Goal: Information Seeking & Learning: Find specific fact

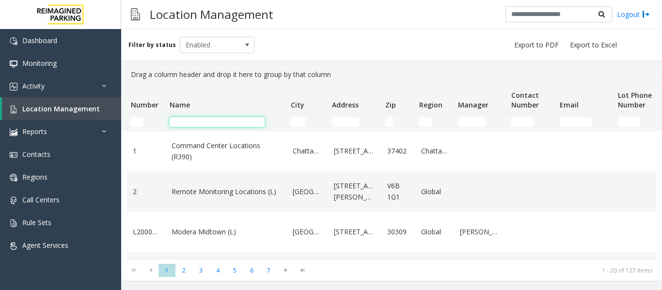
click at [224, 121] on input "Name Filter" at bounding box center [217, 122] width 95 height 10
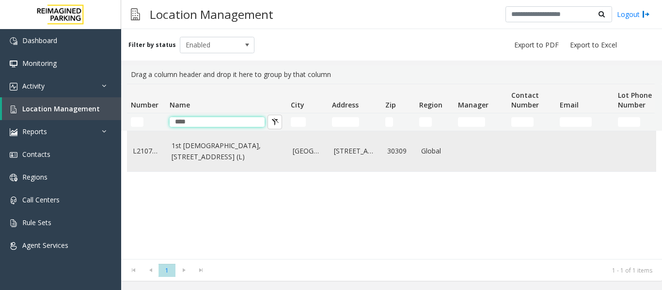
type input "***"
click at [213, 161] on link "1st Presbyterian, 1337 Peachtree St (L)" at bounding box center [227, 152] width 110 height 22
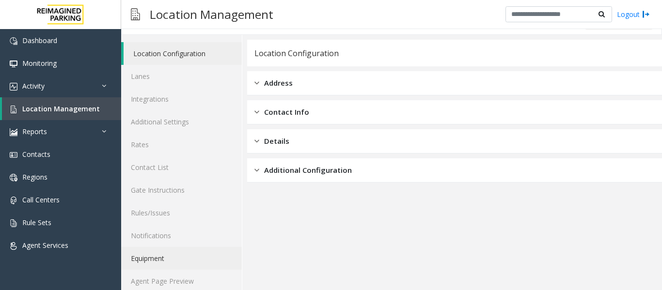
scroll to position [29, 0]
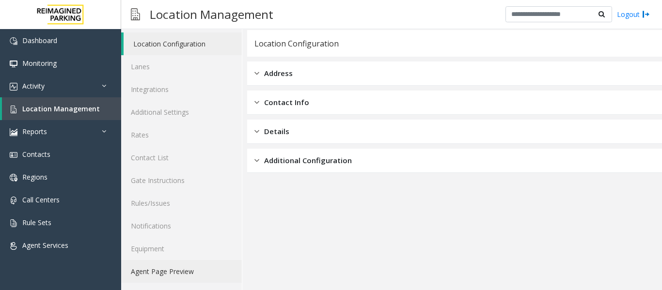
click at [175, 268] on link "Agent Page Preview" at bounding box center [181, 271] width 121 height 23
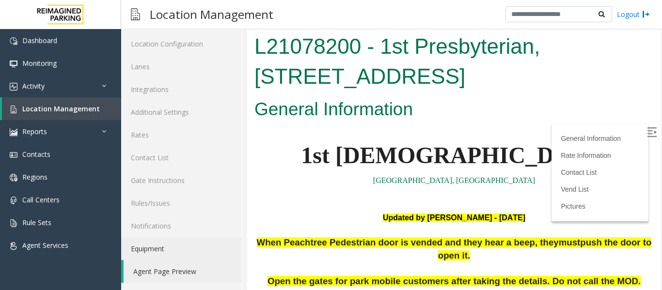
click at [647, 131] on img at bounding box center [652, 132] width 10 height 10
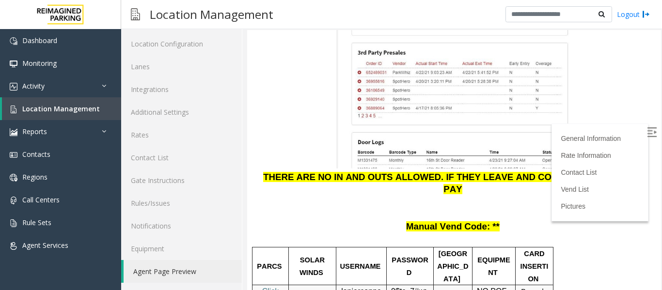
scroll to position [1212, 0]
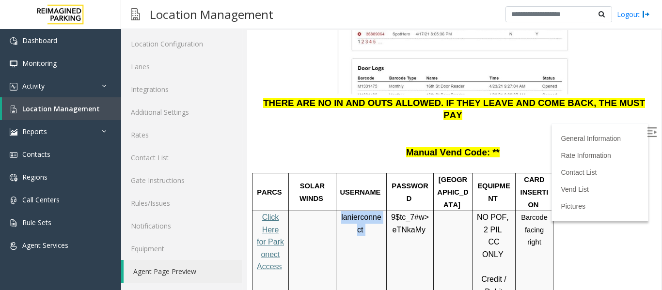
drag, startPoint x: 341, startPoint y: 126, endPoint x: 374, endPoint y: 144, distance: 37.3
click at [374, 211] on p "lanierconnect" at bounding box center [361, 223] width 43 height 25
drag, startPoint x: 426, startPoint y: 138, endPoint x: 392, endPoint y: 121, distance: 37.5
click at [392, 211] on p "9$tc_7#w> eTNkaMy" at bounding box center [410, 223] width 40 height 25
copy p "9$tc_7#w> eTNkaMy"
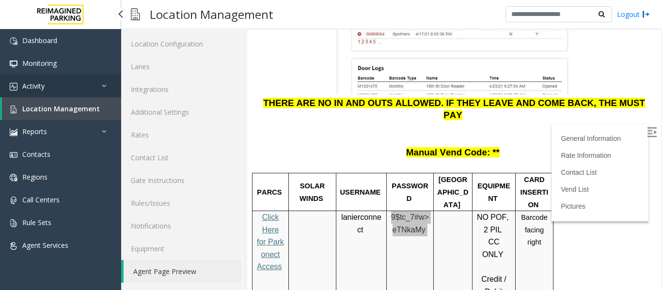
click at [89, 80] on link "Activity" at bounding box center [60, 86] width 121 height 23
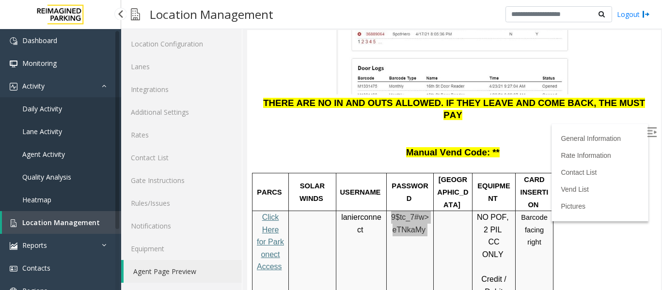
click at [63, 148] on link "Agent Activity" at bounding box center [60, 154] width 121 height 23
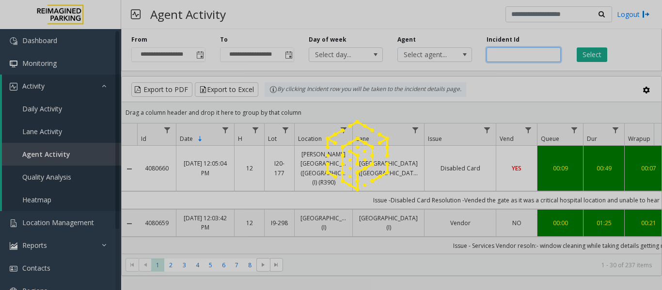
click at [514, 57] on input "number" at bounding box center [524, 55] width 74 height 15
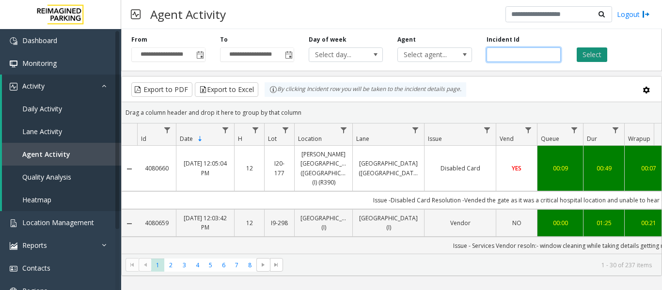
type input "*******"
click at [596, 56] on button "Select" at bounding box center [592, 55] width 31 height 15
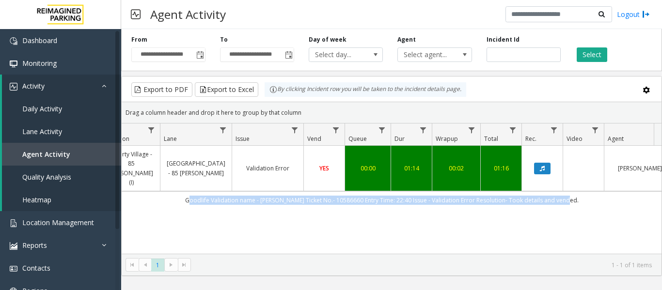
scroll to position [0, 216]
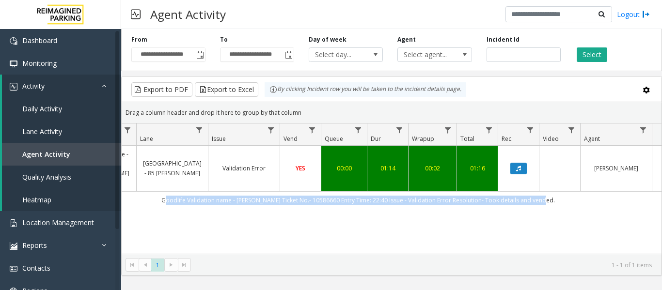
drag, startPoint x: 389, startPoint y: 181, endPoint x: 555, endPoint y: 175, distance: 166.4
click at [555, 191] on td "Goodlife Validation name - bhupender Ticket No.- 10586660 Entry Time: 22:40 Iss…" at bounding box center [358, 199] width 874 height 17
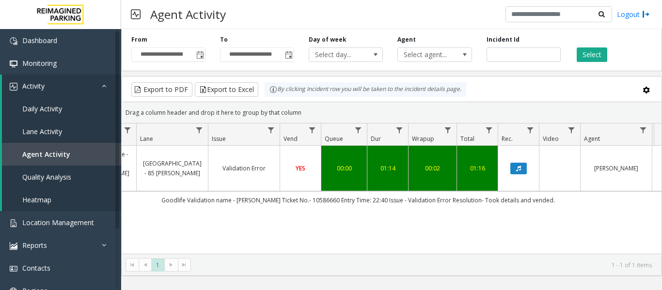
click at [553, 230] on div "4079645 Sep 16, 2025 11:49:21 PM 23 I9-341 Liberty Village - 85 Hanna (I) Liber…" at bounding box center [392, 206] width 540 height 121
drag, startPoint x: 529, startPoint y: 51, endPoint x: 420, endPoint y: 52, distance: 108.6
click at [420, 52] on div "**********" at bounding box center [391, 48] width 541 height 46
type input "*******"
click at [584, 56] on button "Select" at bounding box center [592, 55] width 31 height 15
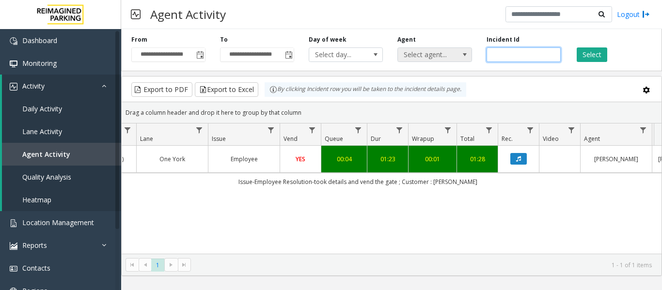
drag, startPoint x: 545, startPoint y: 54, endPoint x: 440, endPoint y: 48, distance: 105.8
click at [440, 48] on div "**********" at bounding box center [391, 48] width 541 height 46
paste input "*******"
click at [586, 53] on button "Select" at bounding box center [592, 55] width 31 height 15
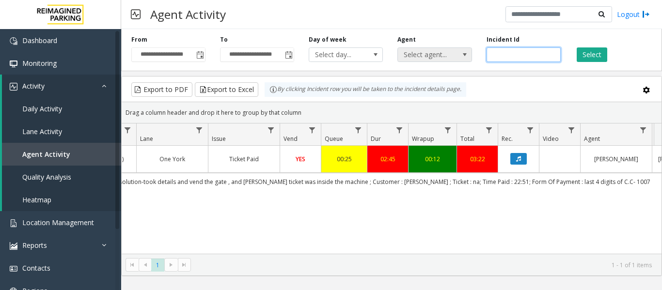
drag, startPoint x: 527, startPoint y: 55, endPoint x: 428, endPoint y: 54, distance: 99.4
click at [428, 54] on div "**********" at bounding box center [391, 48] width 541 height 46
paste input "number"
type input "*******"
click at [585, 52] on button "Select" at bounding box center [592, 55] width 31 height 15
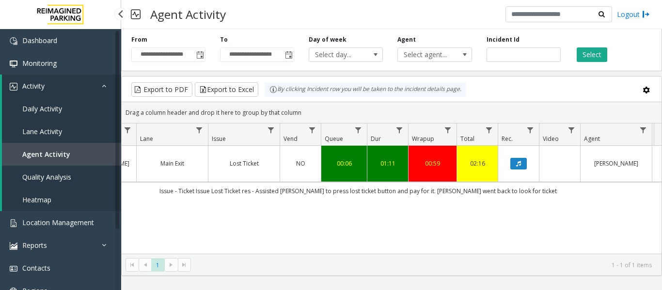
click at [53, 157] on span "Agent Activity" at bounding box center [46, 154] width 48 height 9
drag, startPoint x: 526, startPoint y: 54, endPoint x: 400, endPoint y: 49, distance: 125.6
click at [400, 49] on div "**********" at bounding box center [391, 48] width 541 height 46
paste input "*******"
click at [604, 59] on button "Select" at bounding box center [592, 55] width 31 height 15
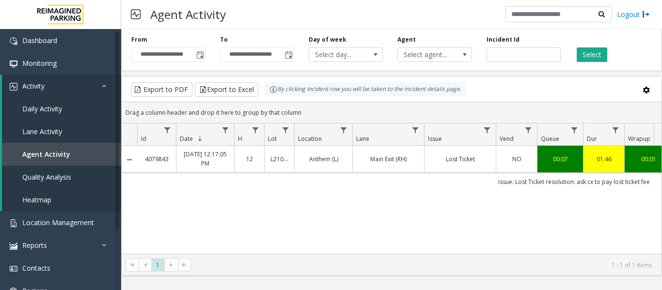
drag, startPoint x: 444, startPoint y: 182, endPoint x: 123, endPoint y: 153, distance: 322.2
click at [123, 153] on tbody "4079843 Sep 17, 2025 12:17:05 PM 12 L21086500 Anthem (L) Main Exit (RH) Lost Ti…" at bounding box center [566, 168] width 889 height 45
click at [189, 200] on div "4079843 Sep 17, 2025 12:17:05 PM 12 L21086500 Anthem (L) Main Exit (RH) Lost Ti…" at bounding box center [392, 206] width 540 height 121
drag, startPoint x: 521, startPoint y: 57, endPoint x: 402, endPoint y: 47, distance: 119.2
click at [402, 47] on div "**********" at bounding box center [391, 48] width 541 height 46
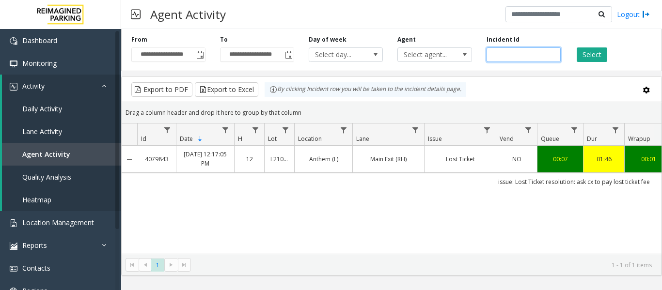
paste input "number"
type input "*******"
click at [583, 54] on button "Select" at bounding box center [592, 55] width 31 height 15
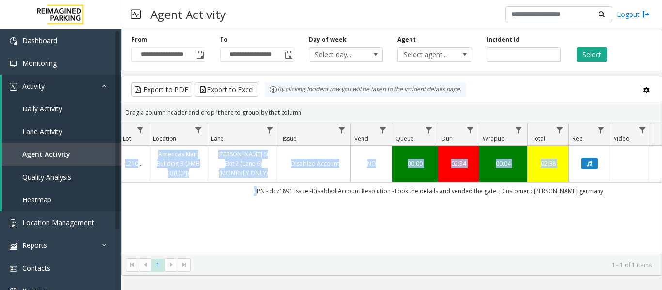
scroll to position [0, 196]
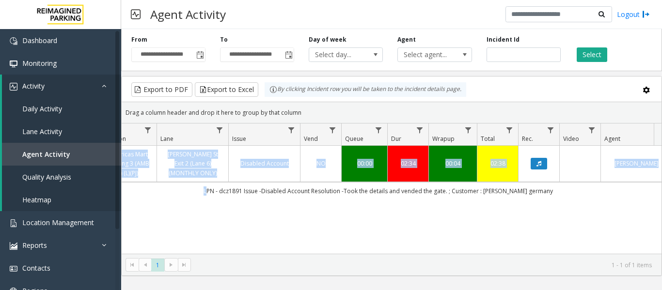
drag, startPoint x: 415, startPoint y: 192, endPoint x: 612, endPoint y: 210, distance: 197.6
click at [612, 210] on div "4079629 Sep 16, 2025 11:14:09 PM 23 L21036901 Americas Mart Building 3 (AMB 3) …" at bounding box center [392, 206] width 540 height 121
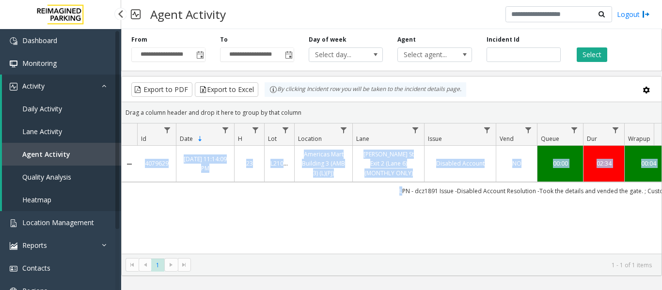
drag, startPoint x: 0, startPoint y: 0, endPoint x: 24, endPoint y: 149, distance: 151.2
click at [24, 149] on link "Agent Activity" at bounding box center [61, 154] width 119 height 23
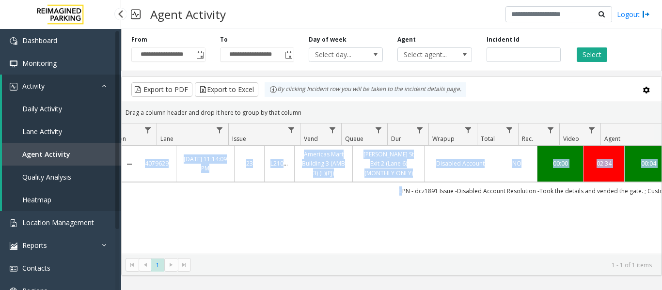
scroll to position [0, 196]
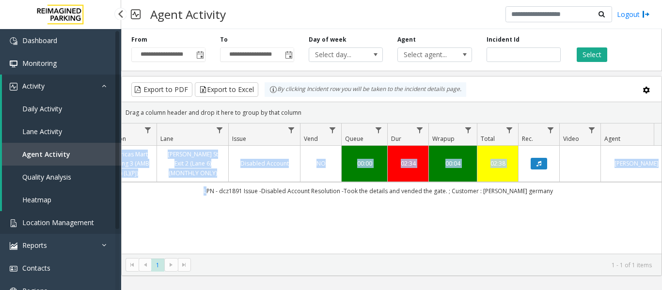
click at [36, 213] on link "Location Management" at bounding box center [60, 222] width 121 height 23
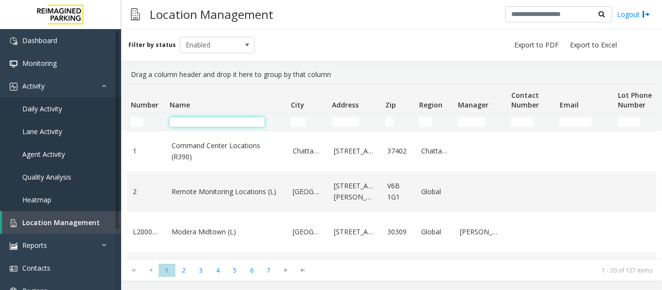
click at [236, 120] on input "Name Filter" at bounding box center [217, 122] width 95 height 10
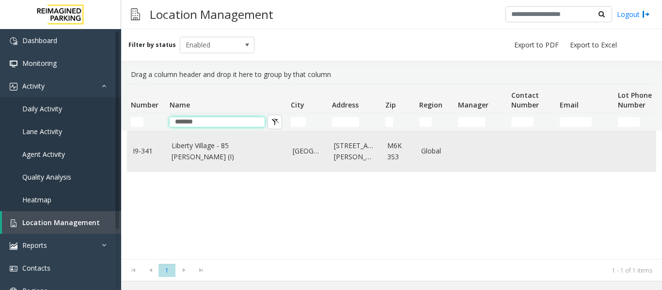
type input "*******"
click at [236, 143] on td "Liberty Village - 85 [PERSON_NAME] (I)" at bounding box center [226, 151] width 121 height 40
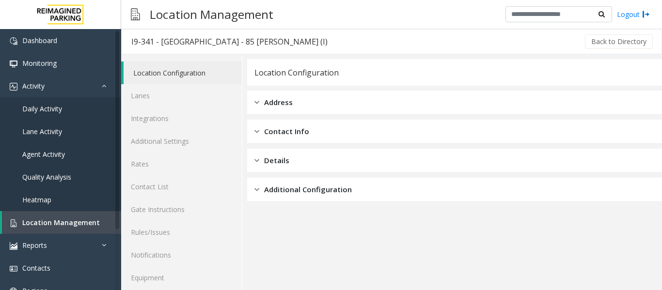
scroll to position [29, 0]
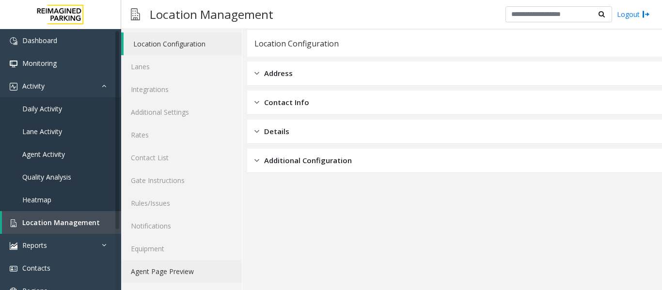
click at [205, 268] on link "Agent Page Preview" at bounding box center [181, 271] width 121 height 23
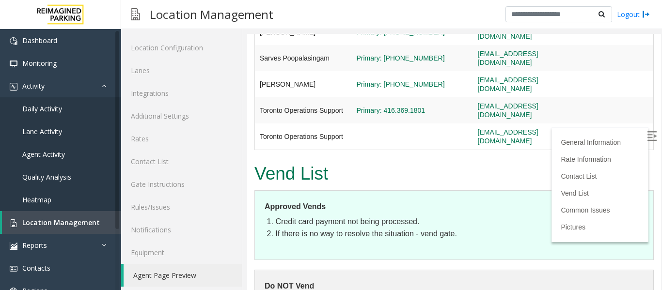
scroll to position [679, 0]
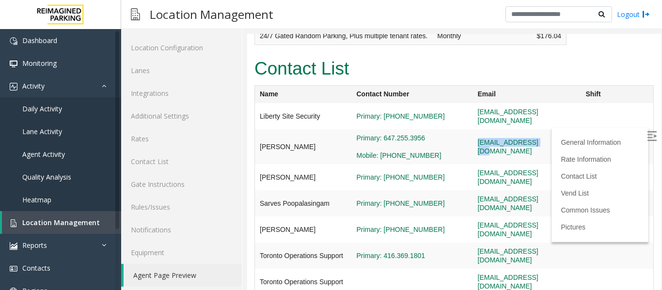
drag, startPoint x: 524, startPoint y: 78, endPoint x: 443, endPoint y: 79, distance: 81.4
click at [473, 129] on td "[EMAIL_ADDRESS][DOMAIN_NAME]" at bounding box center [527, 146] width 108 height 35
copy link "[EMAIL_ADDRESS][DOMAIN_NAME]"
drag, startPoint x: 530, startPoint y: 109, endPoint x: 443, endPoint y: 108, distance: 87.7
click at [473, 164] on td "dbrewster@impark.com" at bounding box center [527, 177] width 108 height 26
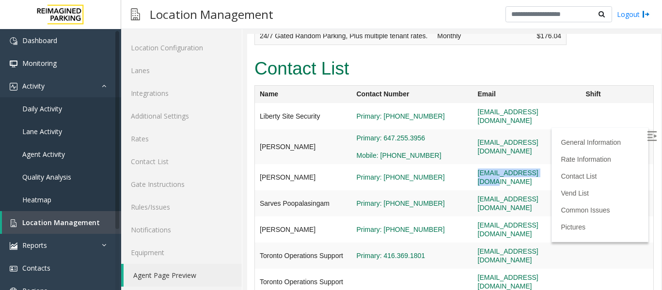
copy link "dbrewster@impark.com"
drag, startPoint x: 551, startPoint y: 122, endPoint x: 448, endPoint y: 127, distance: 102.9
click at [473, 190] on td "spoopalasingam@impark.com" at bounding box center [527, 203] width 108 height 26
copy link "spoopalasingam@impark.com"
click at [20, 222] on link "Location Management" at bounding box center [61, 222] width 119 height 23
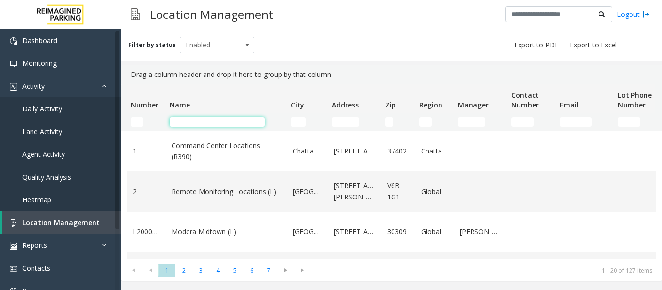
click at [188, 124] on input "Name Filter" at bounding box center [217, 122] width 95 height 10
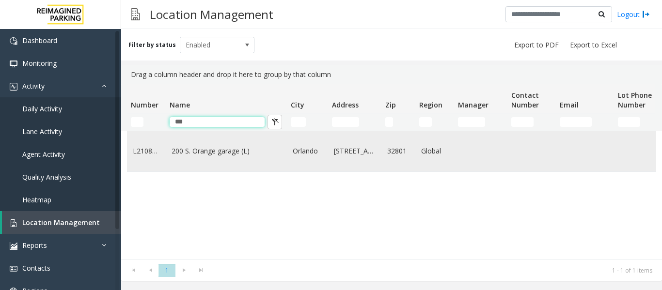
type input "***"
click at [220, 138] on td "200 S. Orange garage (L)" at bounding box center [226, 151] width 121 height 40
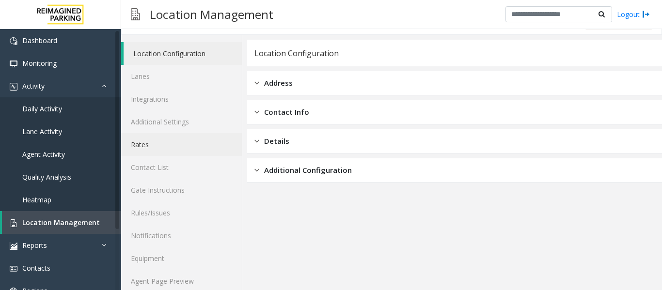
scroll to position [29, 0]
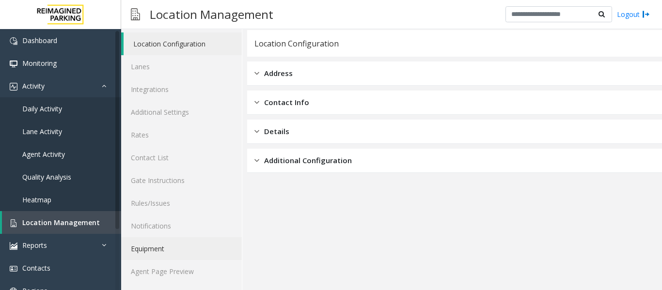
click at [183, 258] on link "Equipment" at bounding box center [181, 249] width 121 height 23
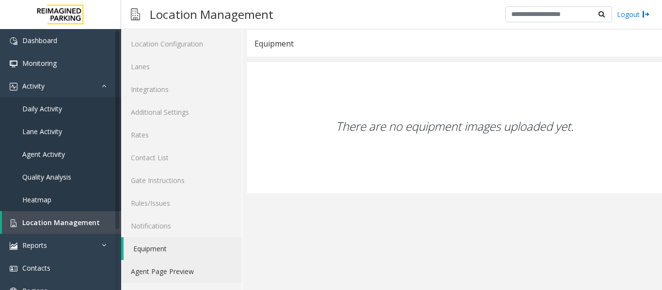
click at [184, 268] on link "Agent Page Preview" at bounding box center [181, 271] width 121 height 23
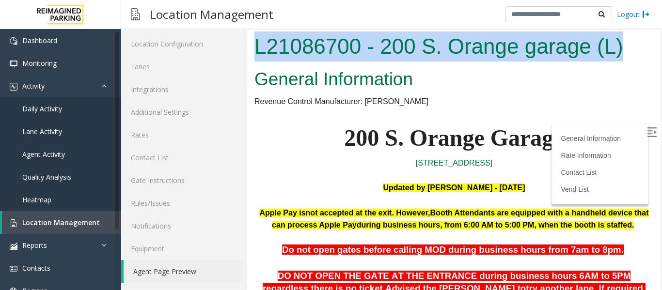
drag, startPoint x: 257, startPoint y: 44, endPoint x: 620, endPoint y: 63, distance: 363.6
click at [620, 63] on div "L21086700 - 200 S. Orange garage (L)" at bounding box center [454, 47] width 414 height 35
copy h1 "L21086700 - 200 S. Orange garage (L)"
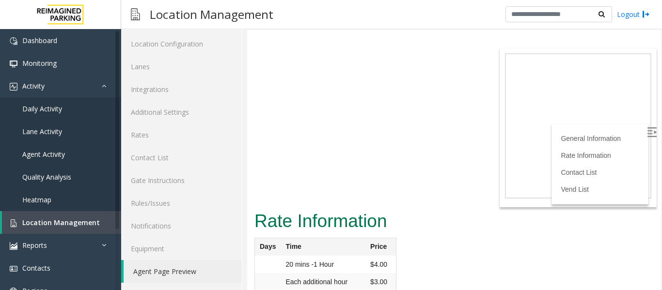
scroll to position [1697, 0]
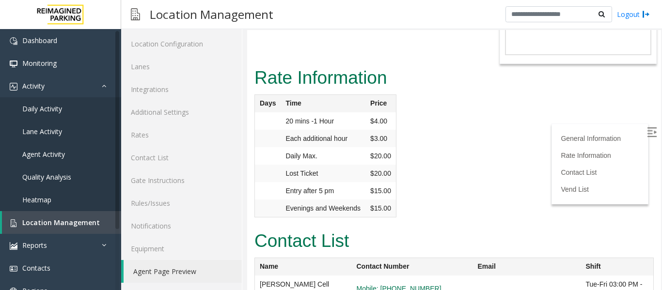
click at [646, 129] on label at bounding box center [653, 134] width 15 height 15
drag, startPoint x: 444, startPoint y: 170, endPoint x: 574, endPoint y: 172, distance: 129.9
copy link "marisol.quinones@reimaginedparking.com"
drag, startPoint x: 441, startPoint y: 200, endPoint x: 558, endPoint y: 200, distance: 116.8
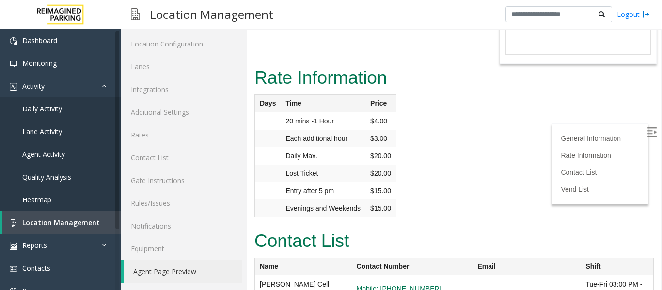
copy tr "gil.barbosa@reimaginedparking.com"
click at [20, 223] on link "Location Management" at bounding box center [61, 222] width 119 height 23
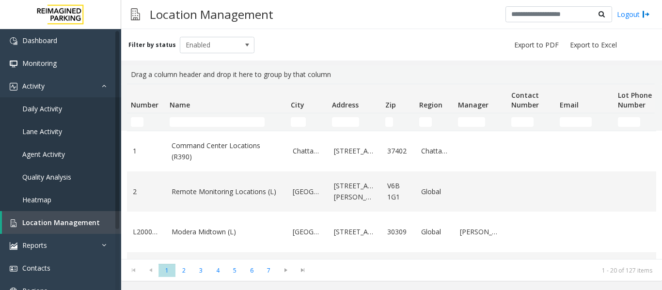
click at [201, 125] on input "Name Filter" at bounding box center [217, 122] width 95 height 10
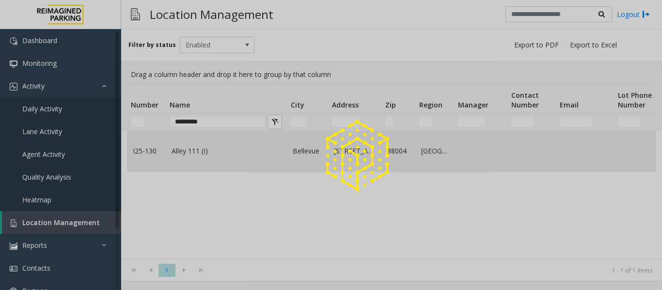
type input "*********"
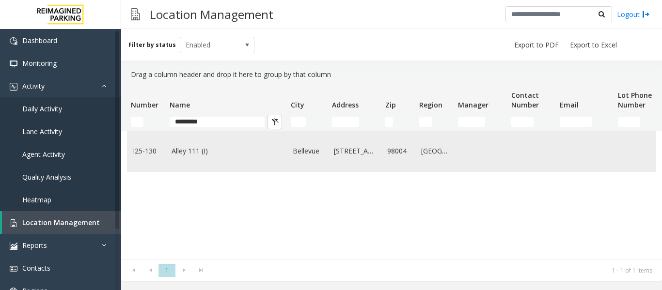
click at [214, 159] on td "Alley 111 (I)" at bounding box center [226, 151] width 121 height 40
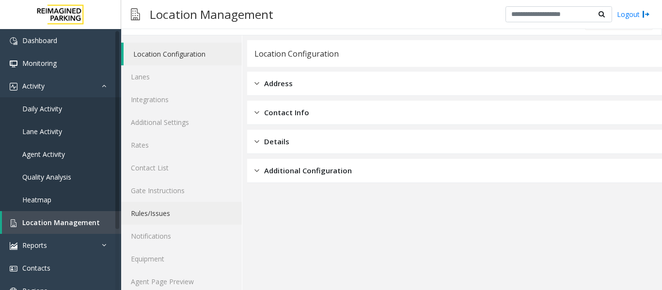
scroll to position [29, 0]
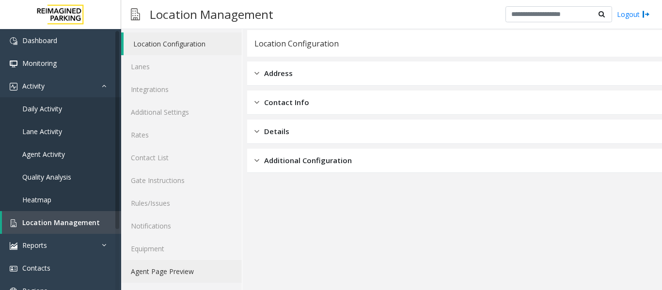
click at [188, 274] on link "Agent Page Preview" at bounding box center [181, 271] width 121 height 23
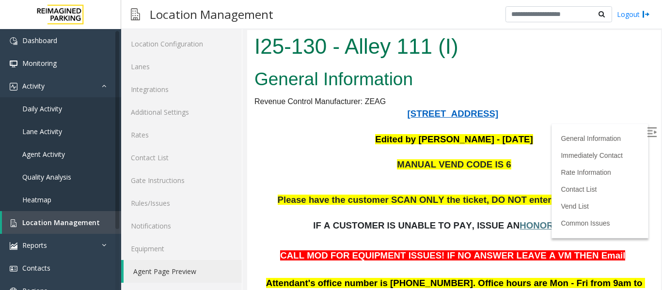
click at [646, 139] on label at bounding box center [653, 134] width 15 height 15
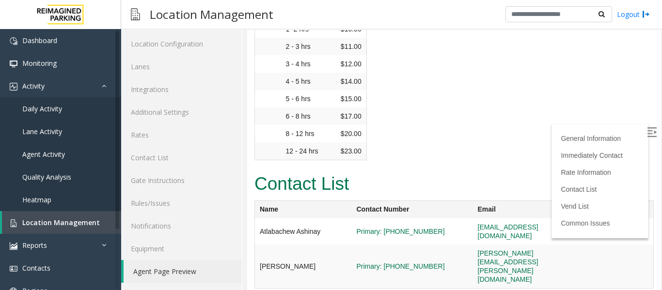
scroll to position [1600, 0]
drag, startPoint x: 261, startPoint y: 158, endPoint x: 311, endPoint y: 159, distance: 50.4
click at [311, 244] on td "Rebecca Orman" at bounding box center [303, 266] width 97 height 44
copy td "Rebecca Orman"
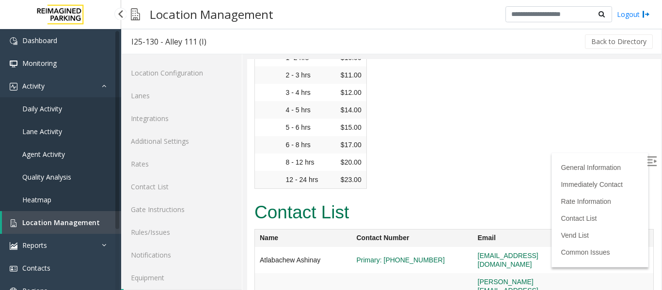
scroll to position [29, 0]
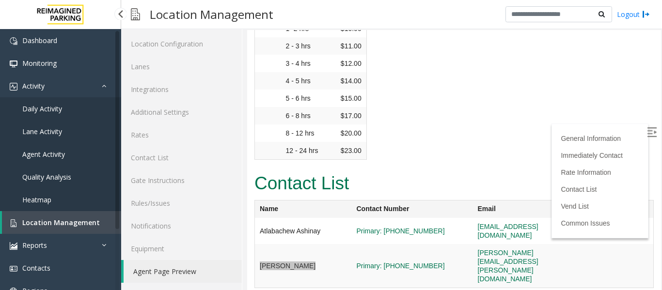
click at [53, 220] on span "Location Management" at bounding box center [61, 222] width 78 height 9
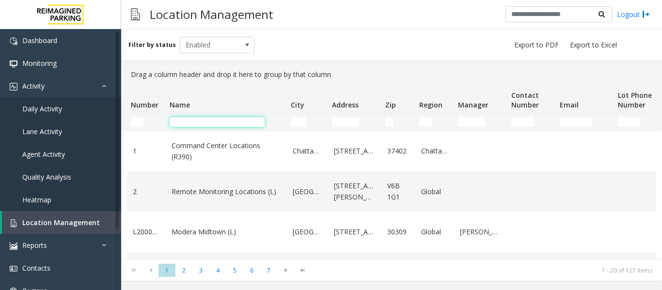
click at [203, 126] on input "Name Filter" at bounding box center [217, 122] width 95 height 10
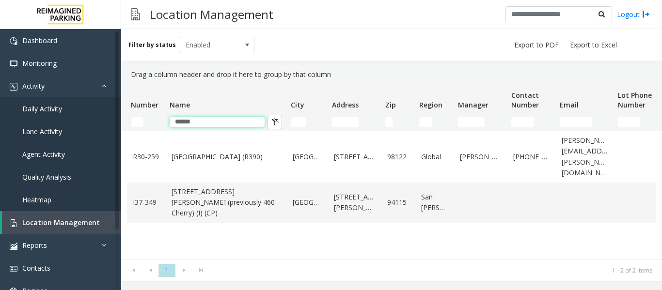
type input "******"
click at [43, 154] on span "Agent Activity" at bounding box center [43, 154] width 43 height 9
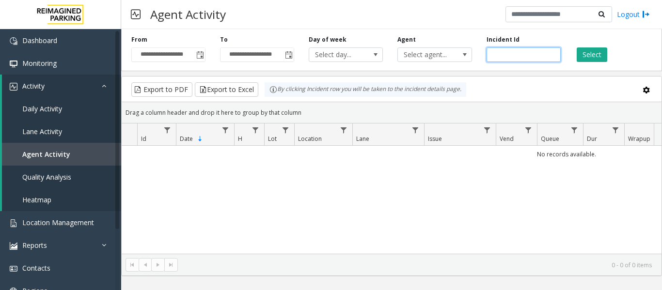
click at [507, 53] on input "number" at bounding box center [524, 55] width 74 height 15
paste input "*******"
type input "*******"
click at [592, 60] on button "Select" at bounding box center [592, 55] width 31 height 15
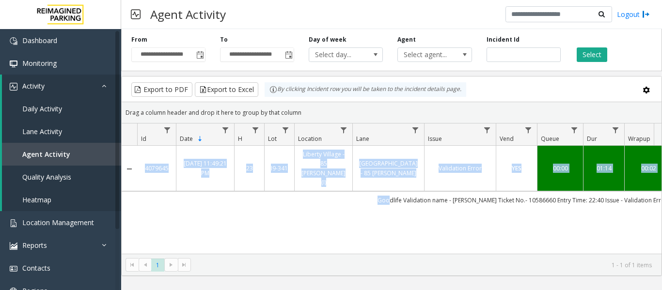
scroll to position [0, 357]
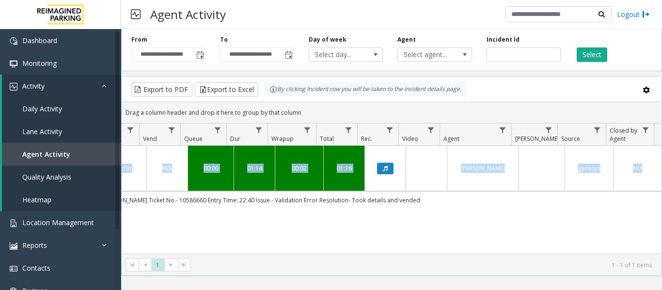
drag, startPoint x: 396, startPoint y: 184, endPoint x: 811, endPoint y: 205, distance: 415.9
click at [662, 205] on html "**********" at bounding box center [331, 145] width 662 height 290
click at [385, 163] on button "Data table" at bounding box center [385, 169] width 16 height 12
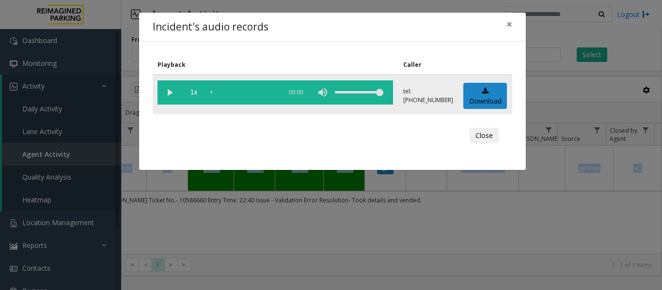
click at [167, 88] on vg-play-pause at bounding box center [170, 92] width 24 height 24
click at [166, 94] on vg-play-pause at bounding box center [170, 92] width 24 height 24
click at [171, 94] on vg-play-pause at bounding box center [170, 92] width 24 height 24
click at [211, 93] on div "scrub bar" at bounding box center [244, 92] width 66 height 24
click at [508, 24] on span "×" at bounding box center [510, 24] width 6 height 14
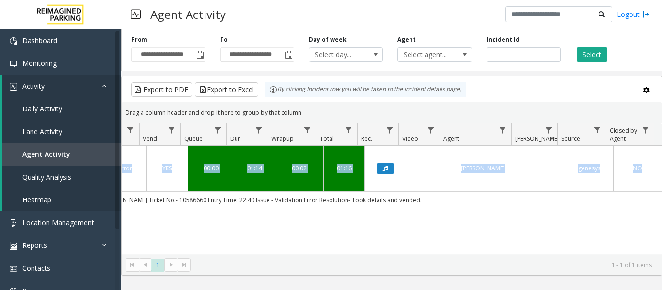
click at [425, 191] on td "Goodlife Validation name - bhupender Ticket No.- 10586660 Entry Time: 22:40 Iss…" at bounding box center [225, 199] width 874 height 17
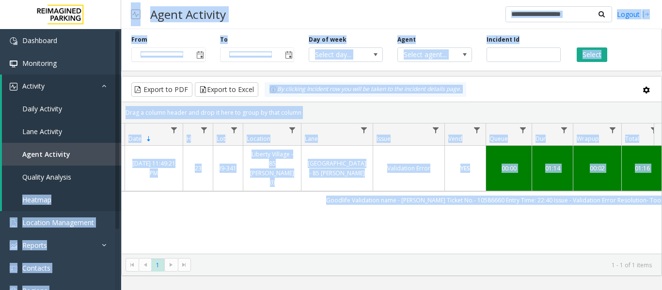
scroll to position [0, 0]
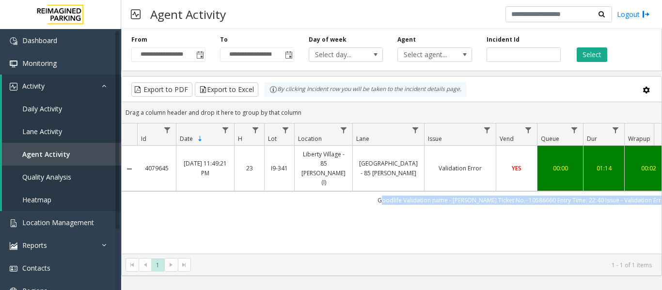
drag, startPoint x: 427, startPoint y: 182, endPoint x: 483, endPoint y: 150, distance: 64.7
click at [381, 191] on td "Goodlife Validation name - bhupender Ticket No.- 10586660 Entry Time: 22:40 Iss…" at bounding box center [574, 199] width 874 height 17
click at [590, 164] on div "01:14" at bounding box center [603, 168] width 29 height 9
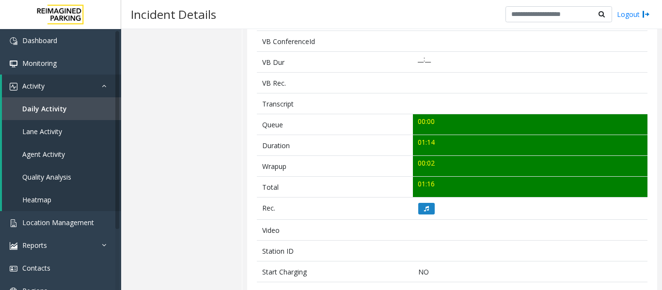
scroll to position [339, 0]
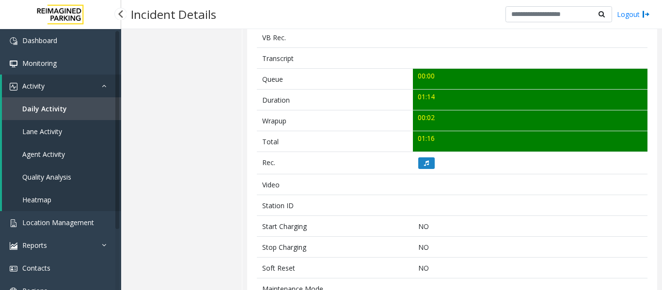
click at [47, 158] on span "Agent Activity" at bounding box center [43, 154] width 43 height 9
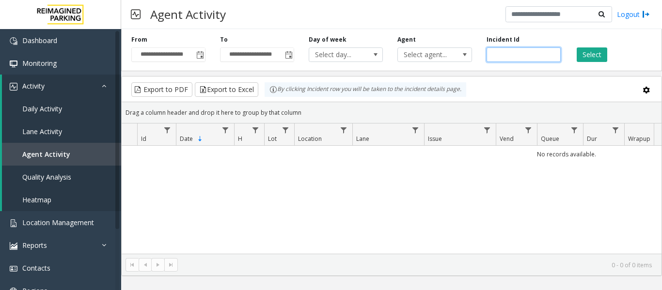
click at [513, 57] on input "number" at bounding box center [524, 55] width 74 height 15
click at [506, 61] on input "number" at bounding box center [524, 55] width 74 height 15
paste input "*******"
type input "*******"
click at [589, 55] on button "Select" at bounding box center [592, 55] width 31 height 15
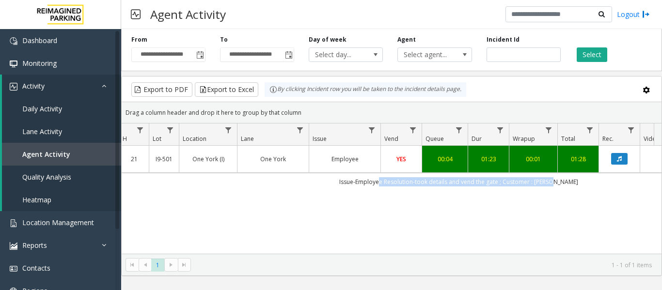
scroll to position [0, 357]
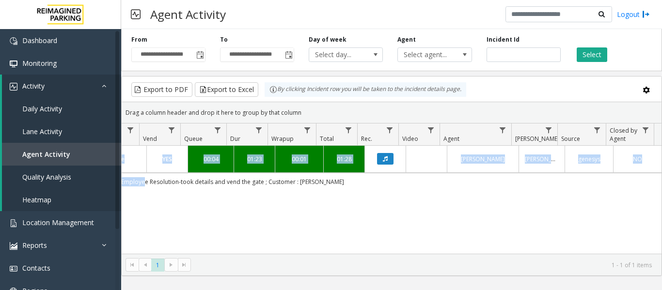
drag, startPoint x: 505, startPoint y: 182, endPoint x: 539, endPoint y: 193, distance: 35.3
click at [539, 193] on div "4078696 Sep 15, 2025 09:35:29 PM 21 I9-501 One York (I) One York Employee YES 0…" at bounding box center [392, 206] width 540 height 121
click at [383, 159] on icon "Data table" at bounding box center [385, 159] width 5 height 6
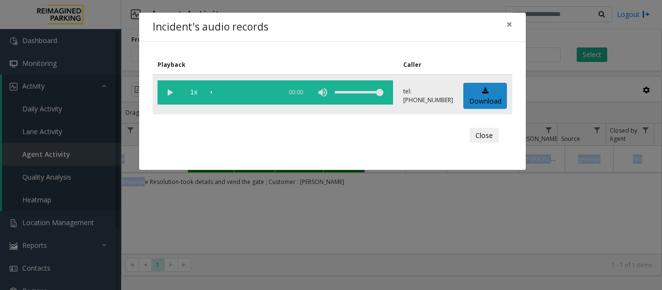
click at [168, 87] on vg-play-pause at bounding box center [170, 92] width 24 height 24
click at [511, 23] on span "×" at bounding box center [510, 24] width 6 height 14
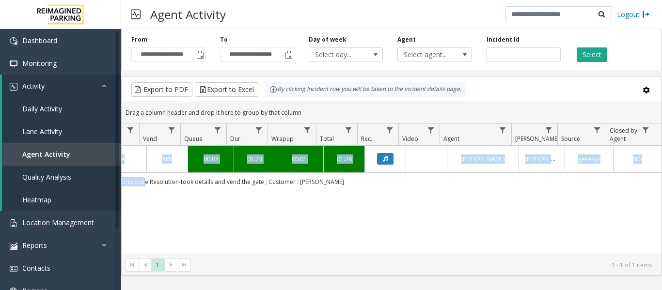
click at [431, 193] on div "4078696 Sep 15, 2025 09:35:29 PM 21 I9-501 One York (I) One York Employee YES 0…" at bounding box center [392, 206] width 540 height 121
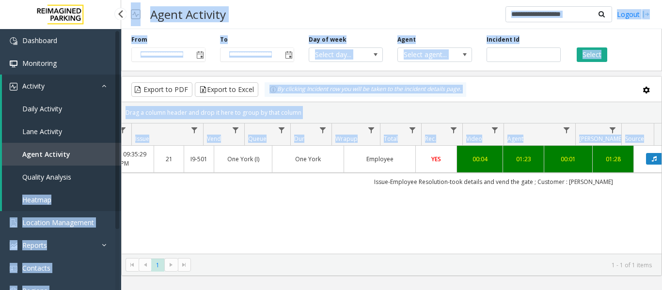
scroll to position [0, 0]
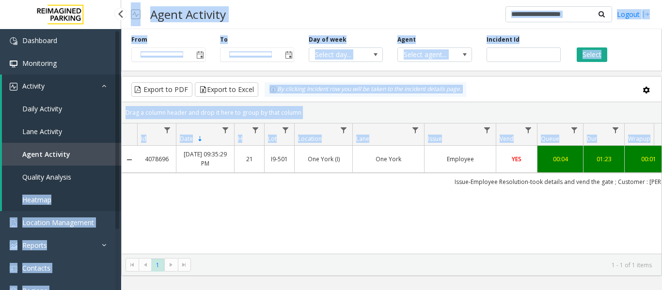
drag, startPoint x: 431, startPoint y: 193, endPoint x: 100, endPoint y: 168, distance: 332.0
click at [100, 168] on app-root "**********" at bounding box center [331, 145] width 662 height 290
click at [439, 218] on div "4078696 Sep 15, 2025 09:35:29 PM 21 I9-501 One York (I) One York Employee YES 0…" at bounding box center [392, 206] width 540 height 121
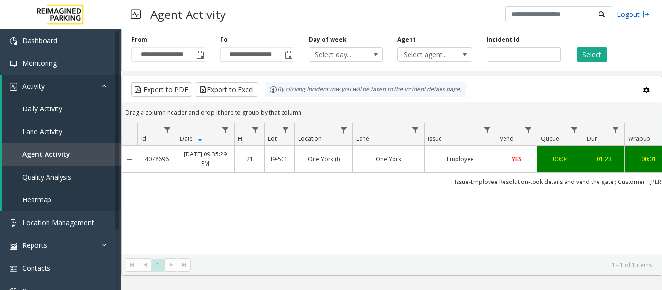
click at [626, 16] on link "Logout" at bounding box center [633, 14] width 33 height 10
